Goal: Navigation & Orientation: Find specific page/section

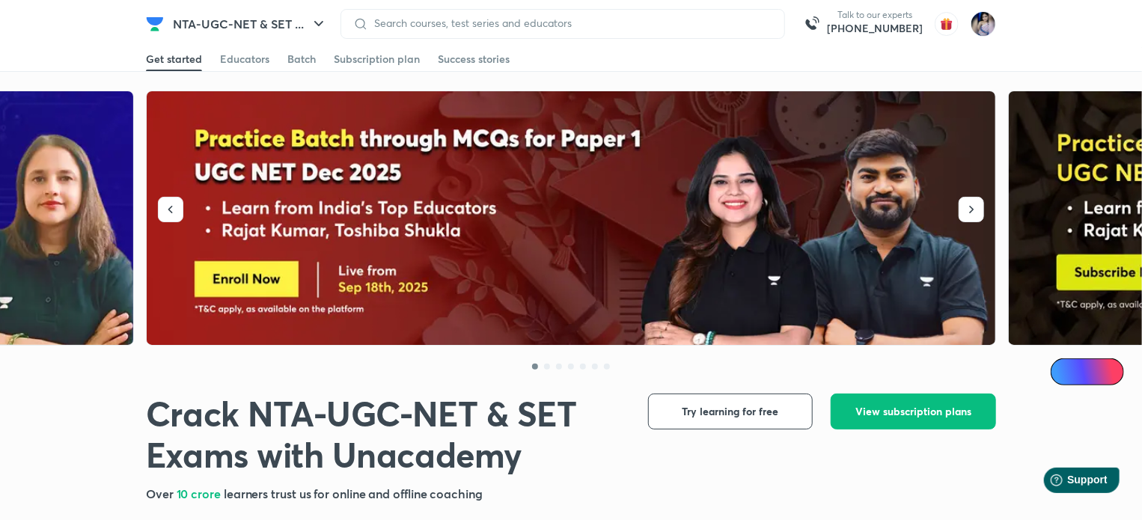
click at [982, 28] on img at bounding box center [982, 23] width 25 height 25
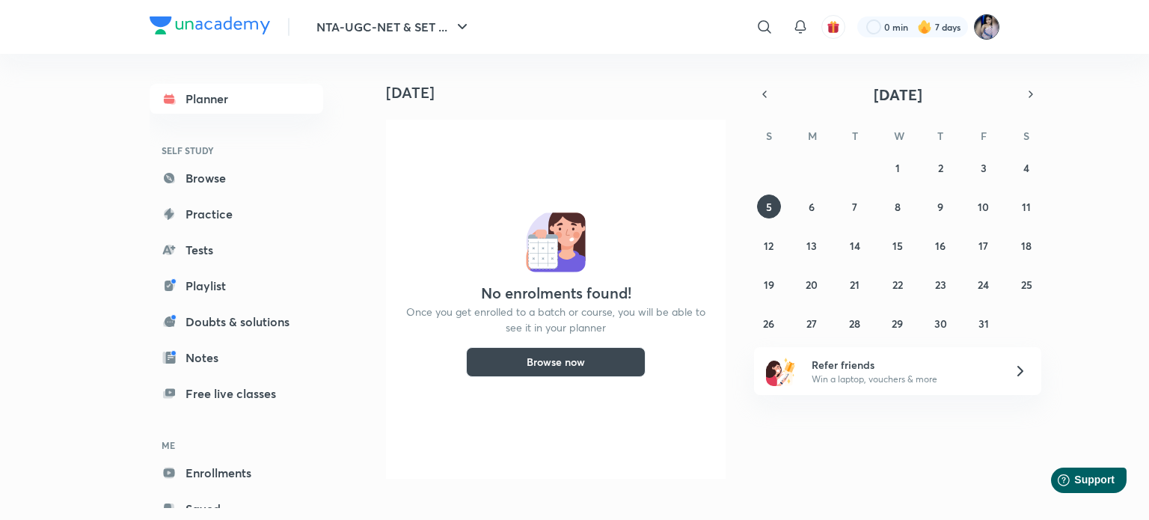
click at [993, 32] on img at bounding box center [986, 26] width 25 height 25
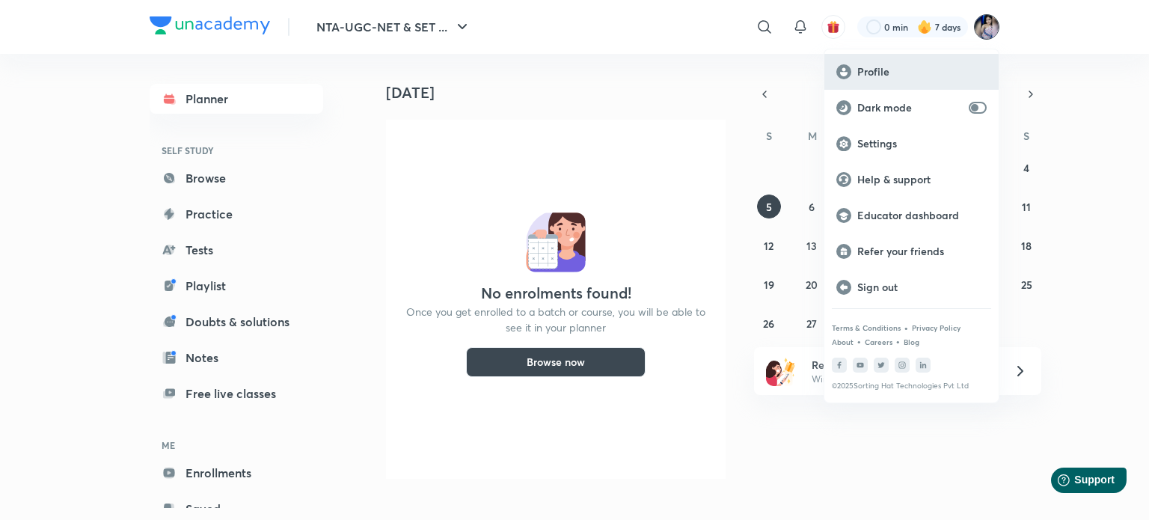
click at [887, 71] on p "Profile" at bounding box center [921, 71] width 129 height 13
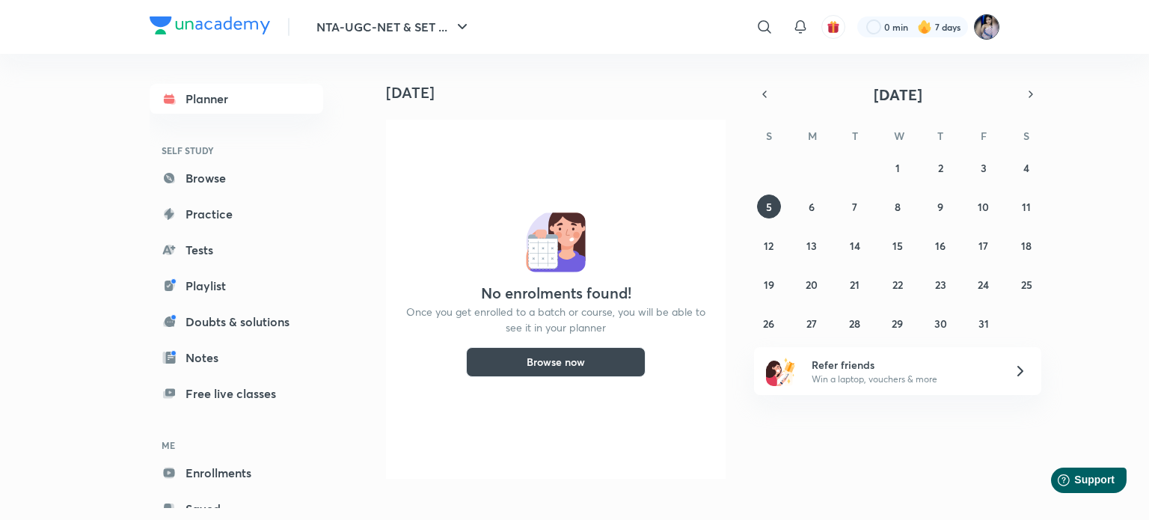
click at [991, 31] on img at bounding box center [986, 26] width 25 height 25
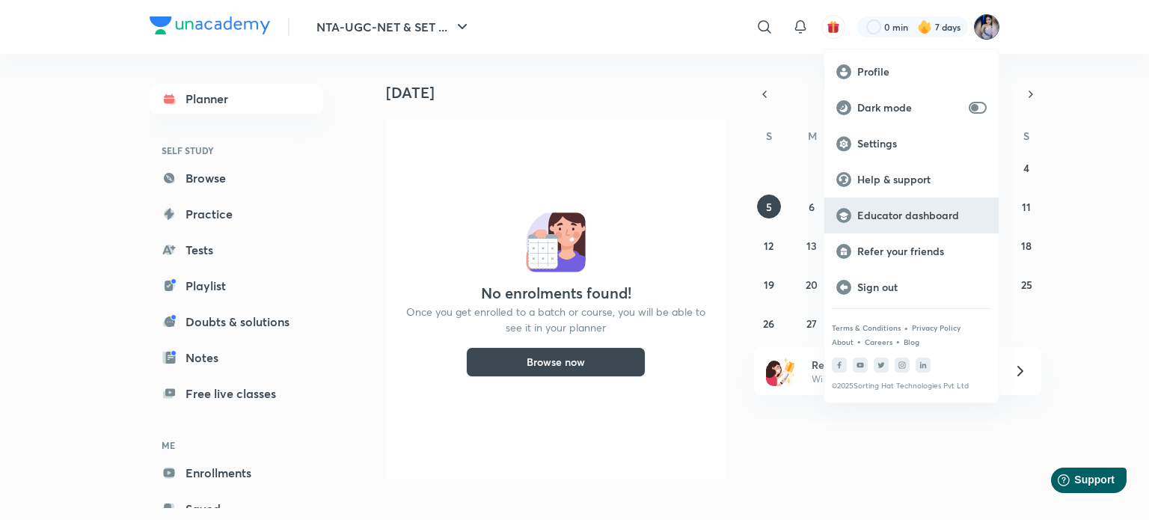
click at [895, 215] on p "Educator dashboard" at bounding box center [921, 215] width 129 height 13
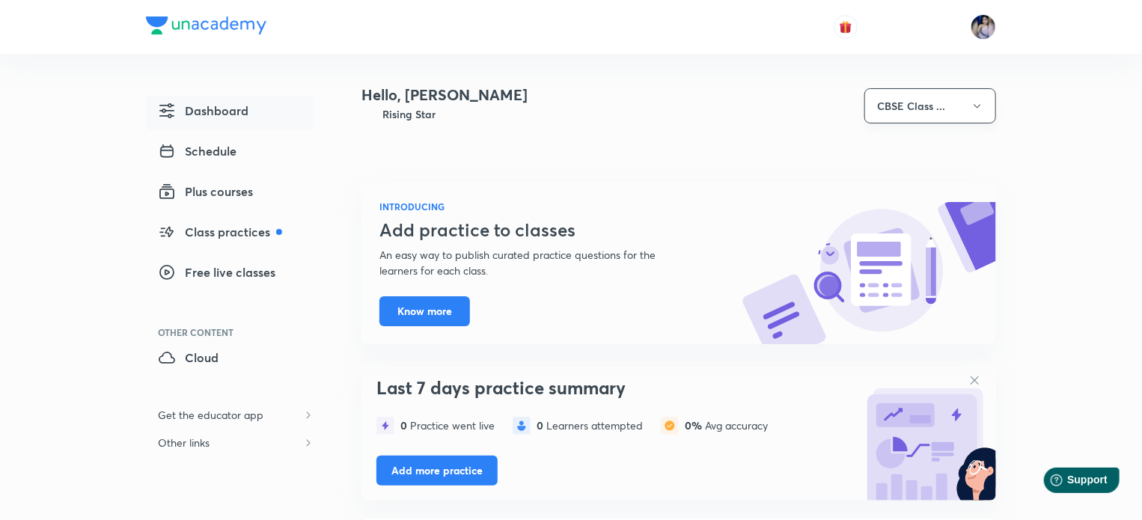
click at [973, 111] on icon "button" at bounding box center [977, 106] width 12 height 12
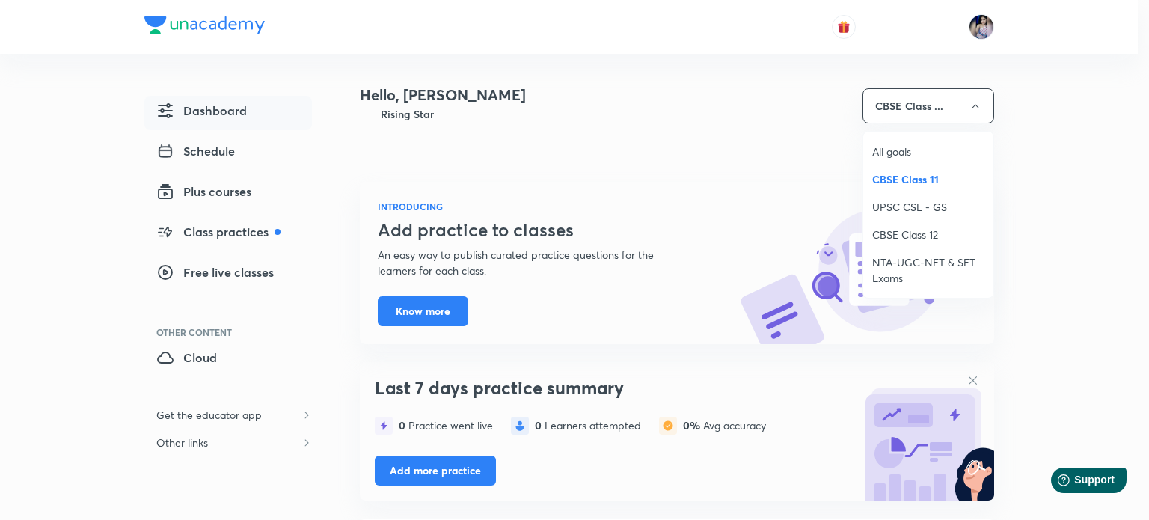
click at [905, 258] on span "NTA-UGC-NET & SET Exams" at bounding box center [928, 269] width 112 height 31
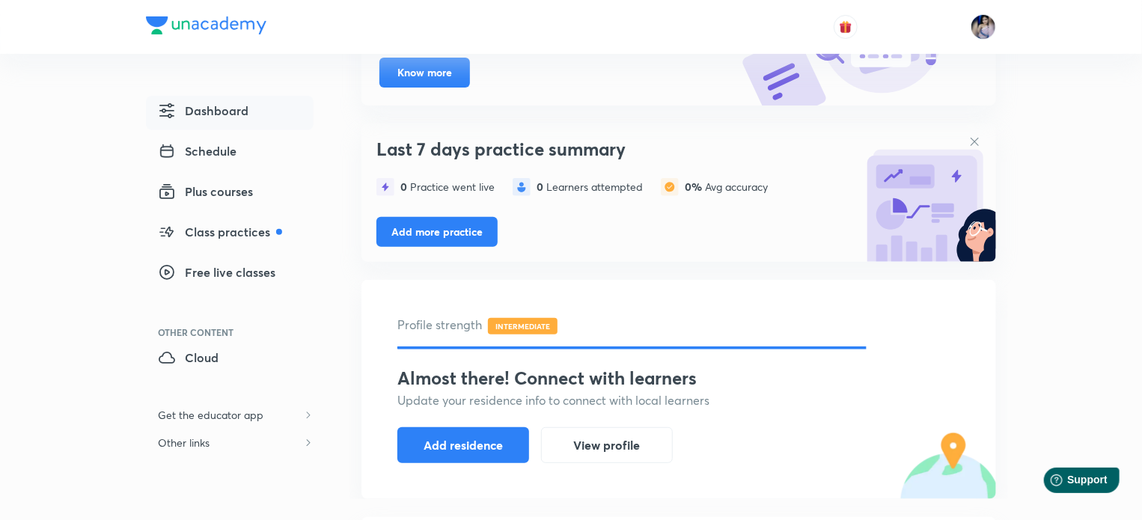
scroll to position [538, 0]
